Goal: Transaction & Acquisition: Purchase product/service

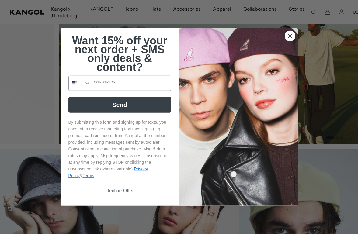
scroll to position [440, 0]
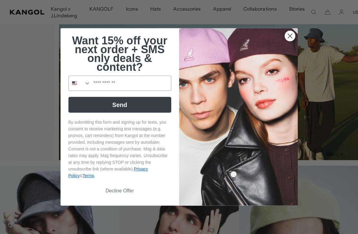
click at [289, 41] on circle "Close dialog" at bounding box center [290, 36] width 10 height 10
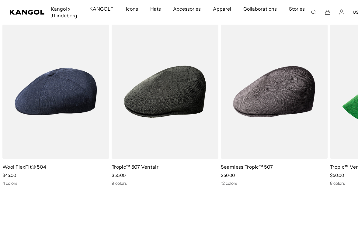
scroll to position [0, 0]
click at [0, 0] on img "5 of 5" at bounding box center [0, 0] width 0 height 0
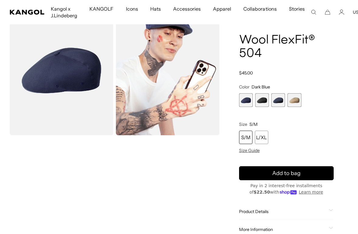
click at [261, 137] on div "L/XL" at bounding box center [261, 137] width 13 height 13
click at [290, 175] on icon "submit" at bounding box center [286, 174] width 10 height 10
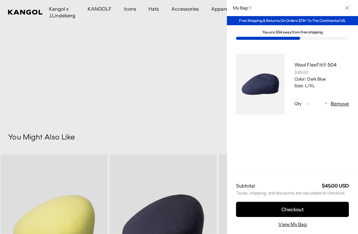
scroll to position [0, 0]
click at [296, 228] on link "View My Bag" at bounding box center [292, 224] width 29 height 7
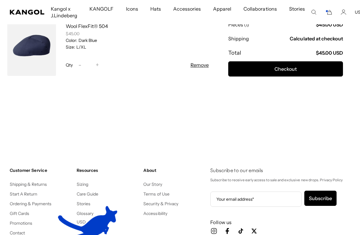
scroll to position [92, 0]
